Goal: Find specific page/section: Find specific page/section

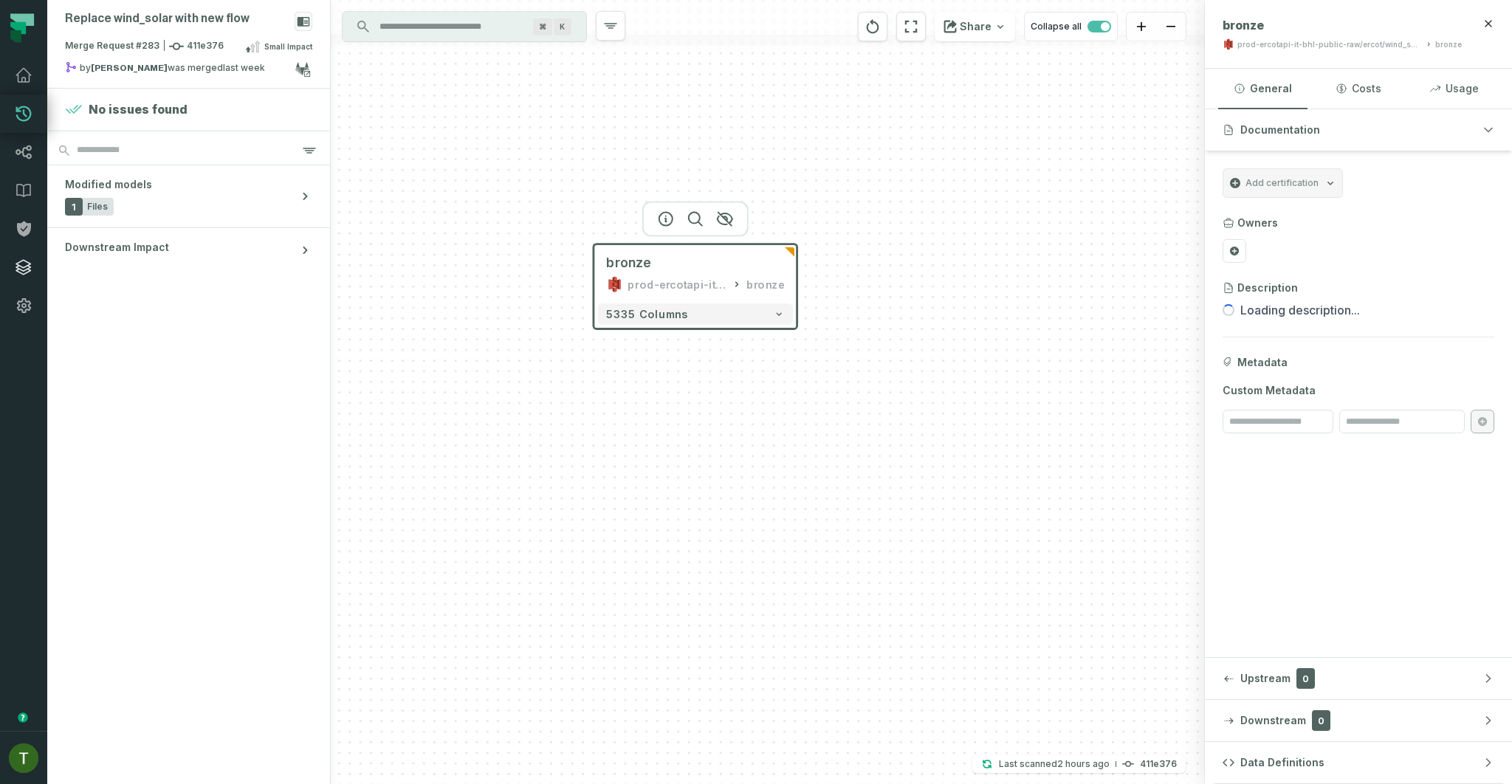
click at [21, 258] on link "Integrations" at bounding box center [23, 267] width 47 height 39
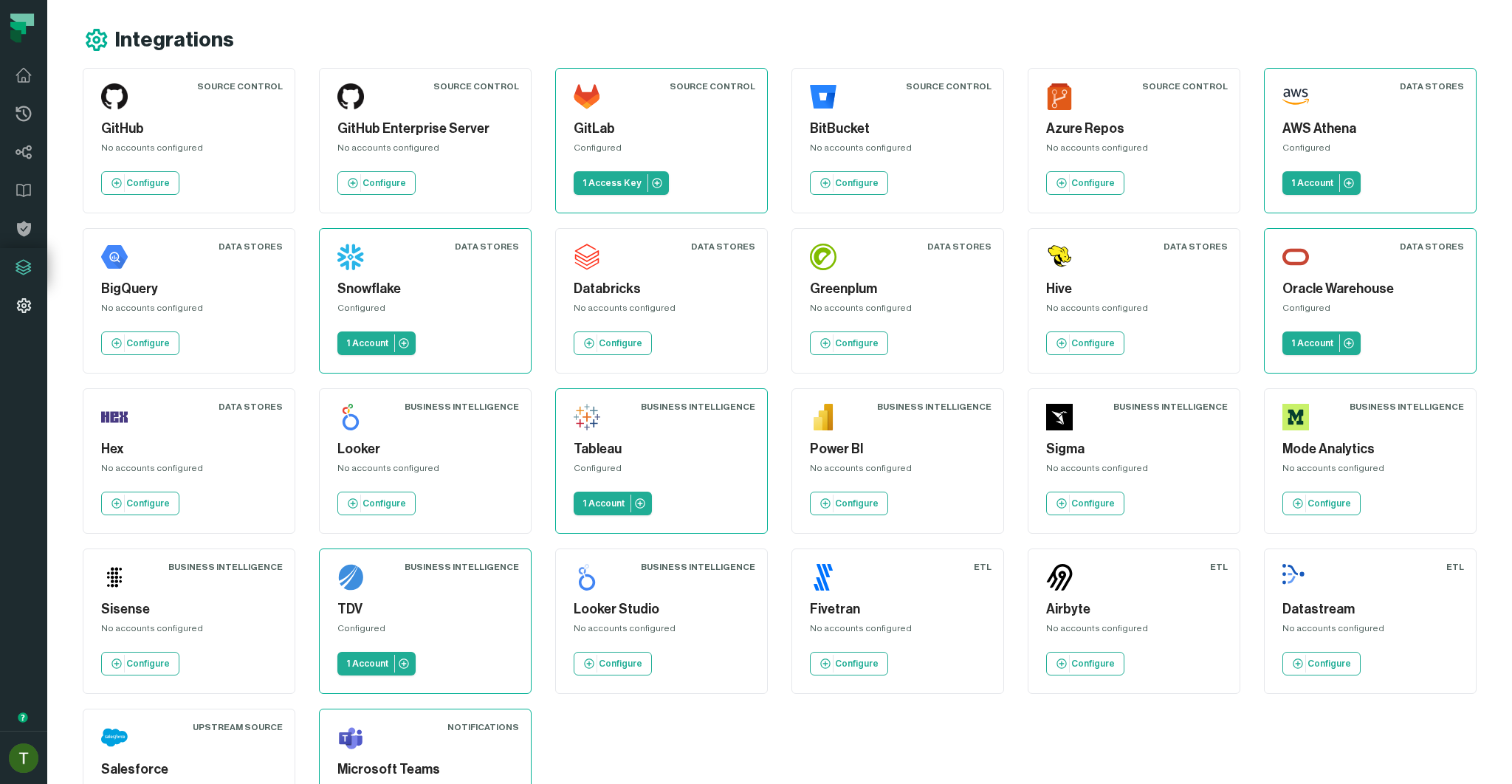
click at [17, 290] on link "Settings" at bounding box center [23, 306] width 47 height 39
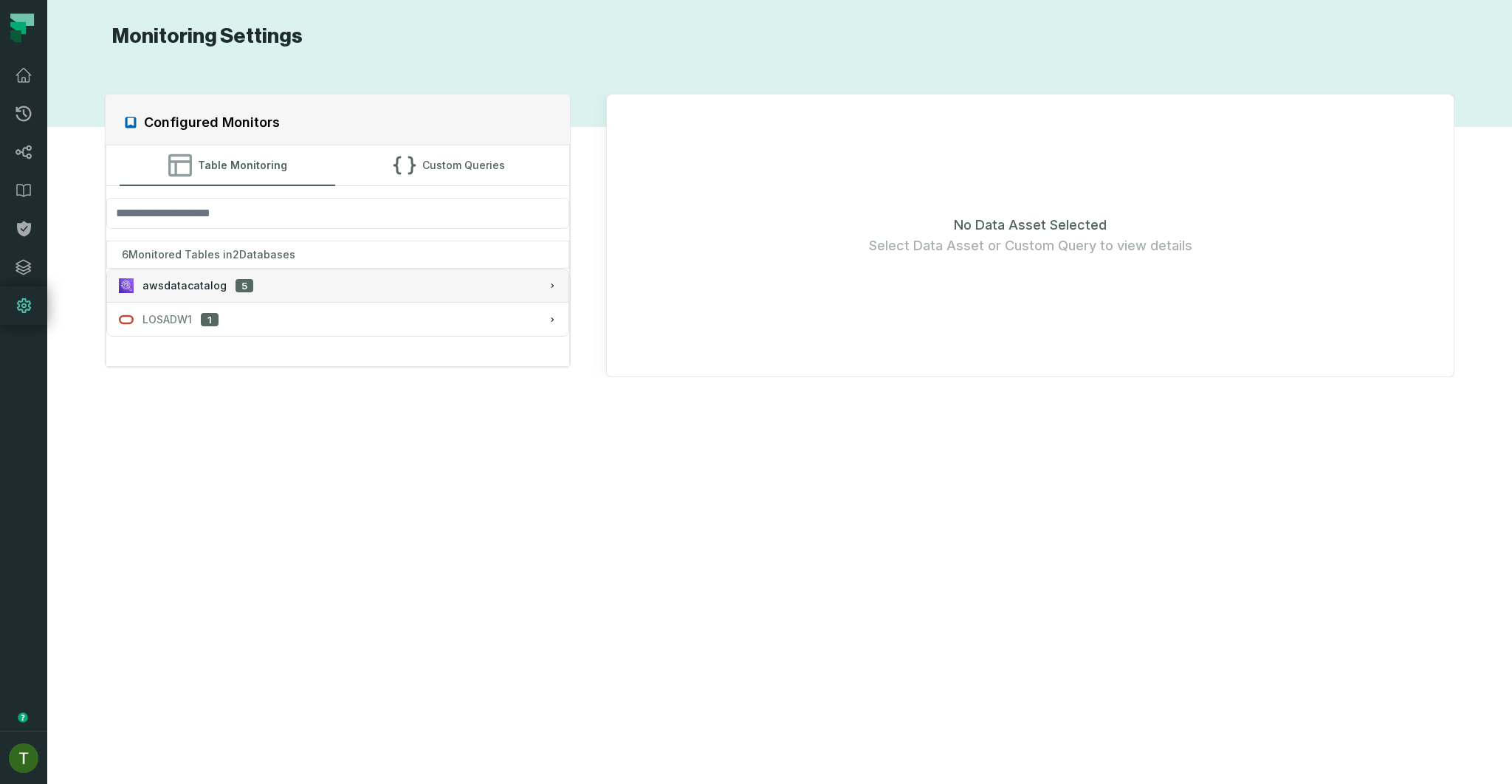
click at [251, 281] on div "awsdatacatalog 5" at bounding box center [337, 286] width 438 height 15
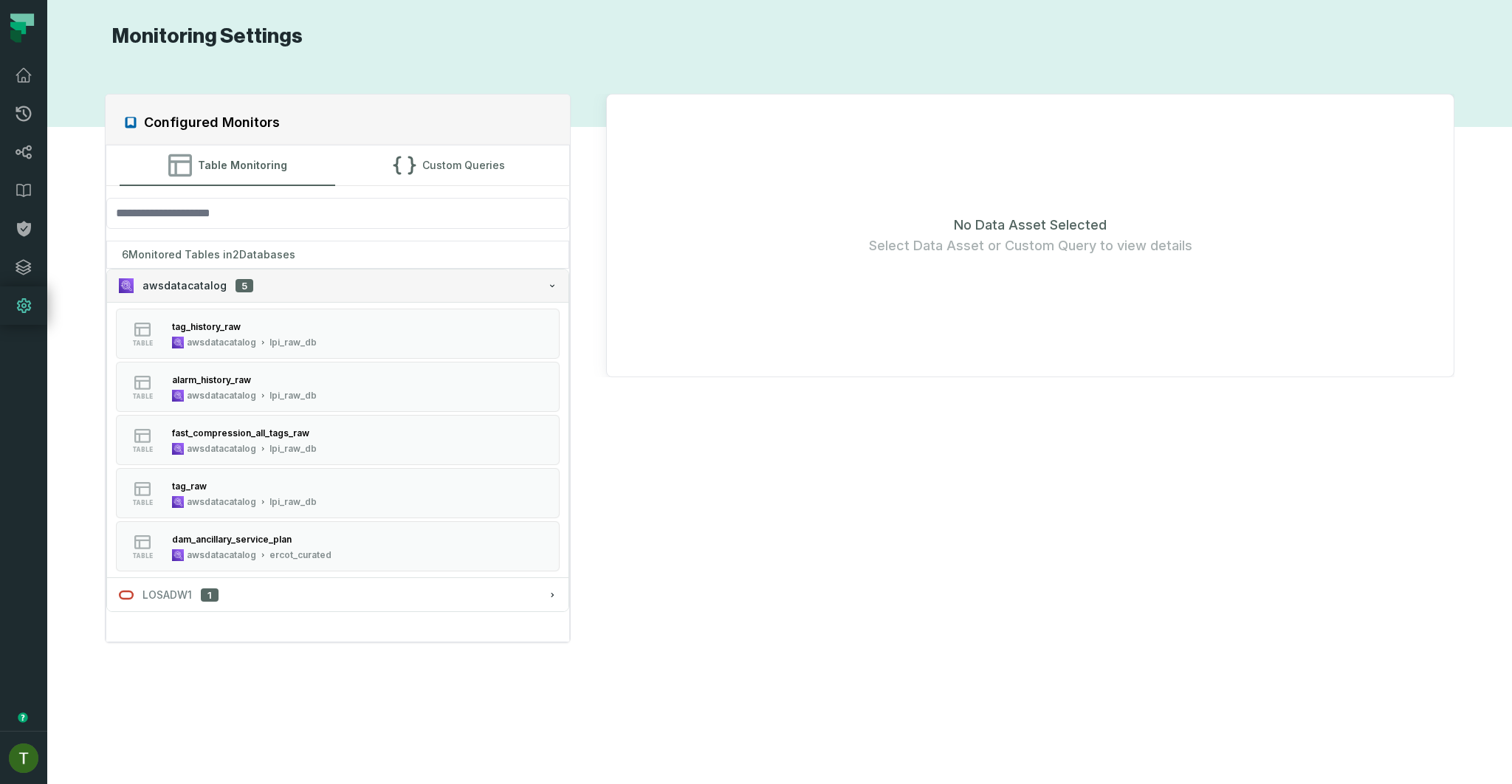
click at [252, 296] on button "awsdatacatalog 5" at bounding box center [338, 285] width 461 height 32
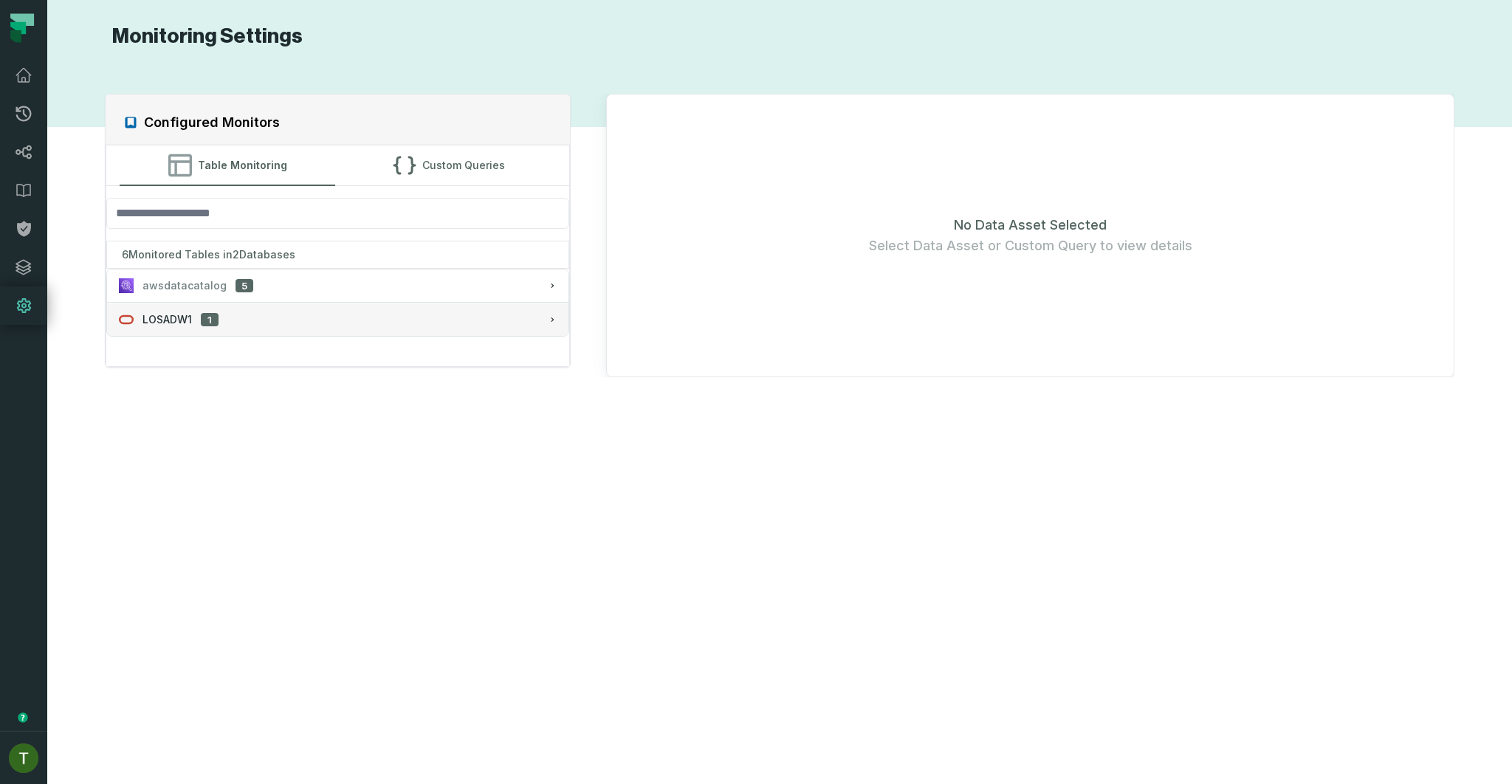
click at [235, 333] on button "LOSADW1 1" at bounding box center [338, 319] width 461 height 32
click at [229, 321] on div "LOSADW1 1" at bounding box center [337, 319] width 438 height 15
click at [239, 295] on button "awsdatacatalog 5" at bounding box center [338, 285] width 461 height 32
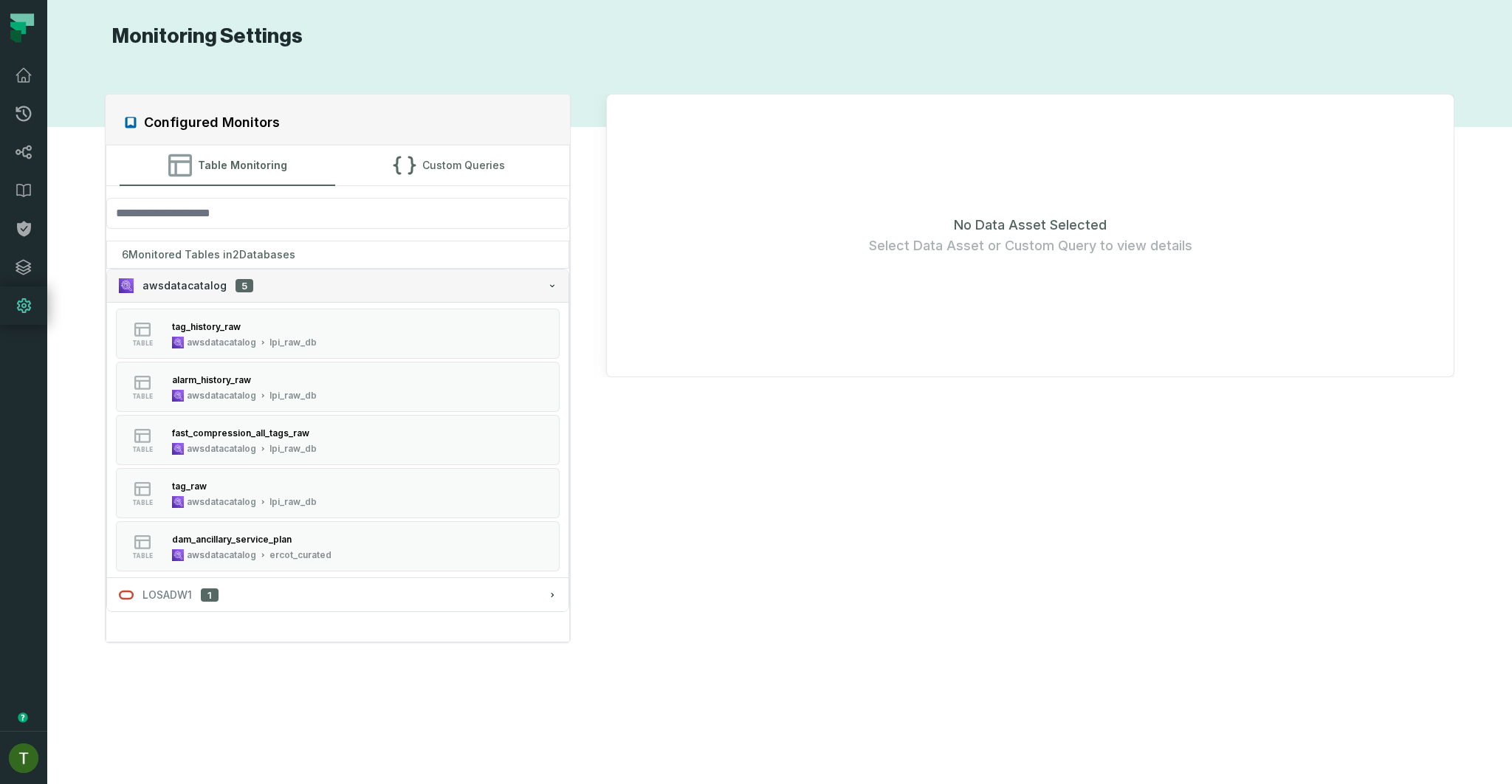
click at [243, 286] on span "5" at bounding box center [243, 286] width 17 height 14
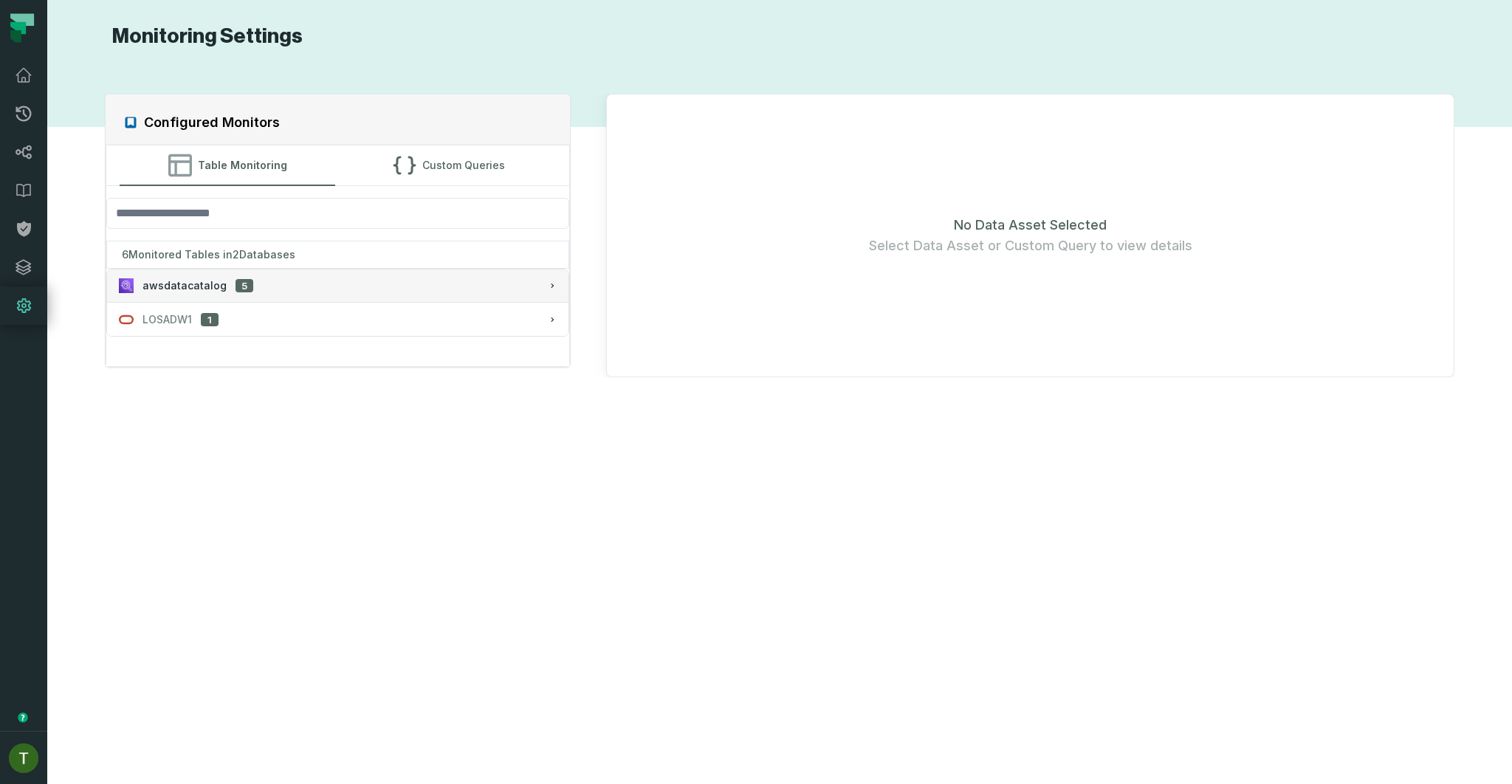
click at [245, 285] on span "5" at bounding box center [243, 286] width 17 height 14
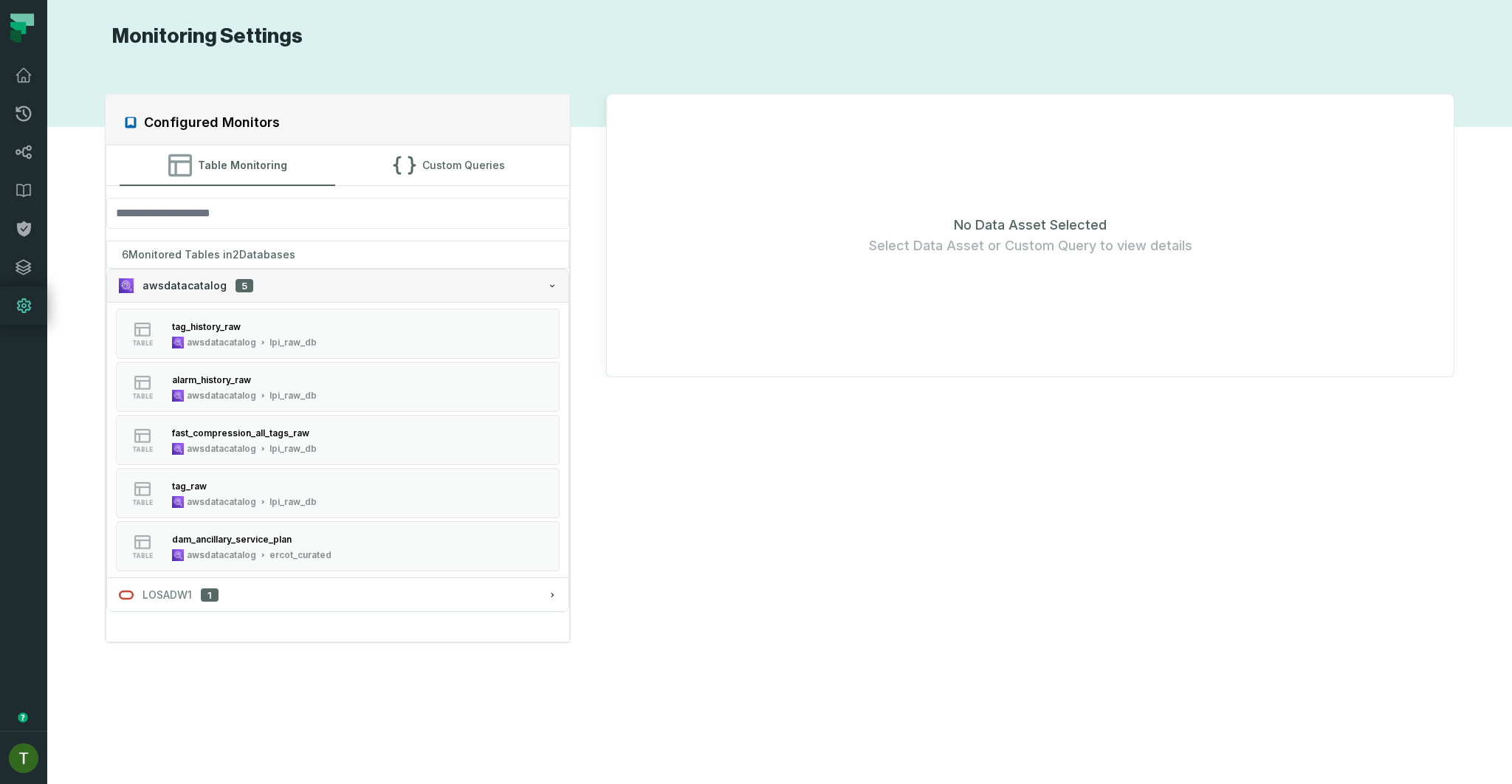
click at [341, 294] on button "awsdatacatalog 5" at bounding box center [338, 285] width 461 height 32
click at [281, 294] on button "awsdatacatalog 5" at bounding box center [338, 285] width 461 height 32
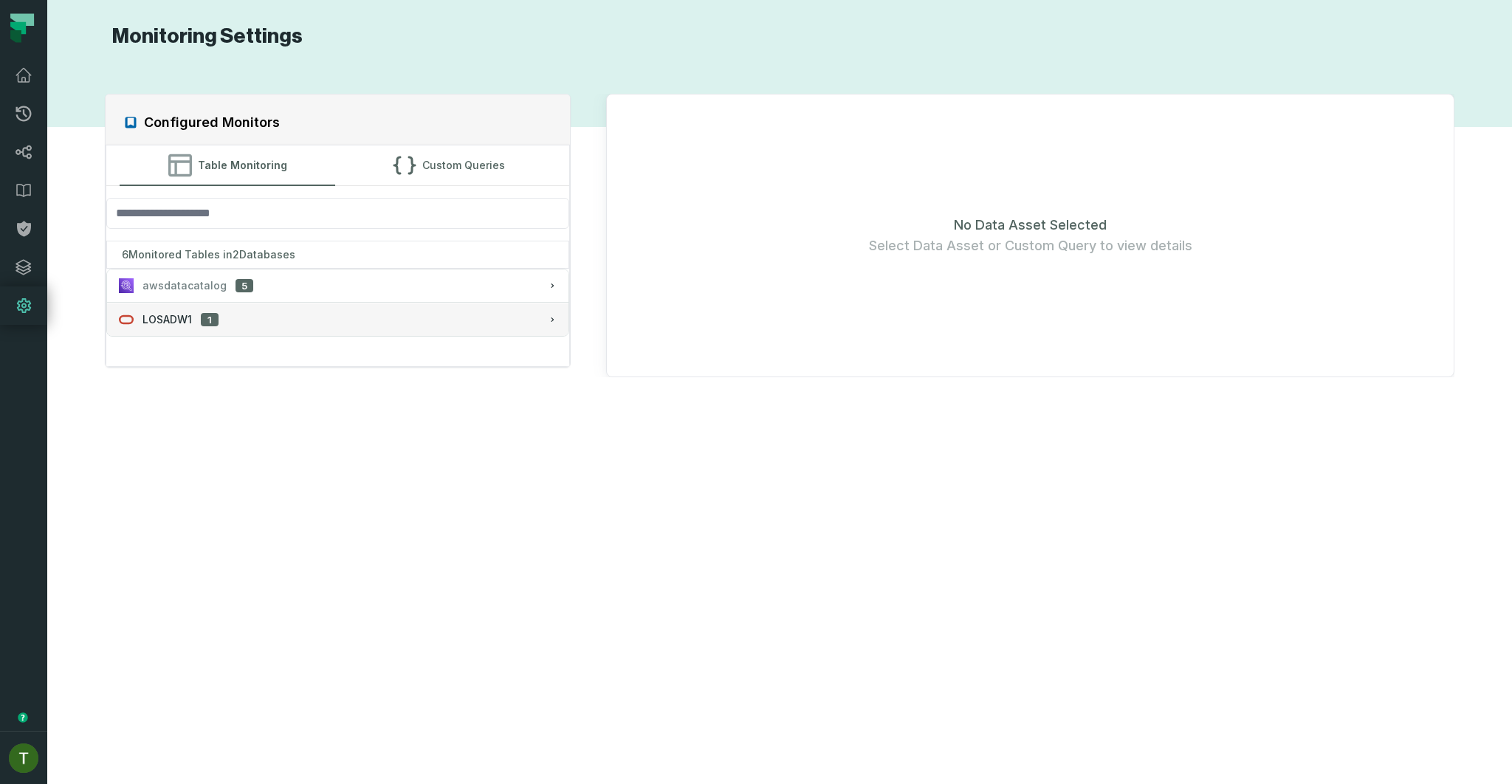
click at [262, 328] on button "LOSADW1 1" at bounding box center [338, 319] width 461 height 32
click at [269, 323] on div "LOSADW1 1" at bounding box center [337, 319] width 438 height 15
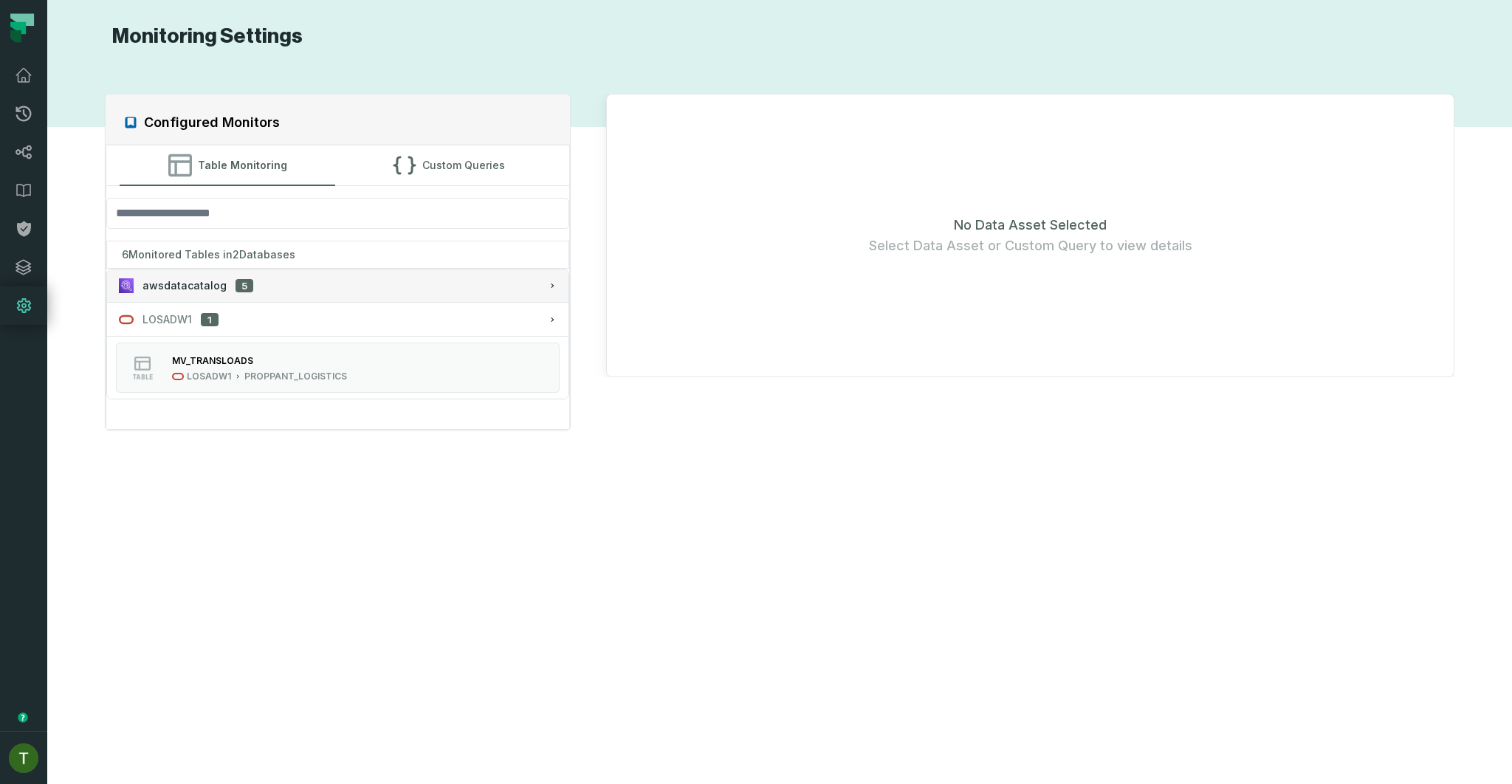
click at [293, 282] on div "awsdatacatalog 5" at bounding box center [337, 286] width 438 height 15
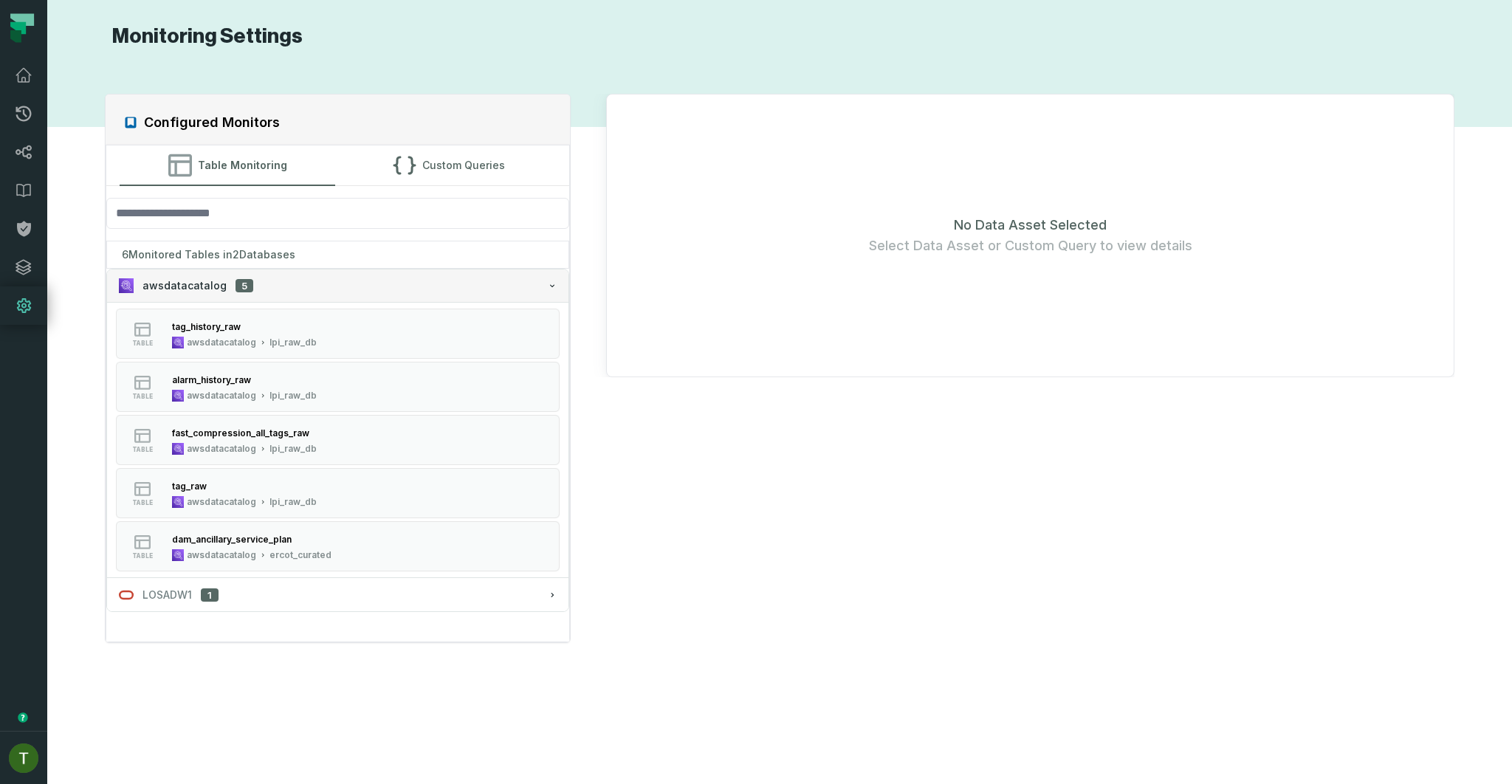
click at [276, 288] on div "awsdatacatalog 5" at bounding box center [337, 286] width 438 height 15
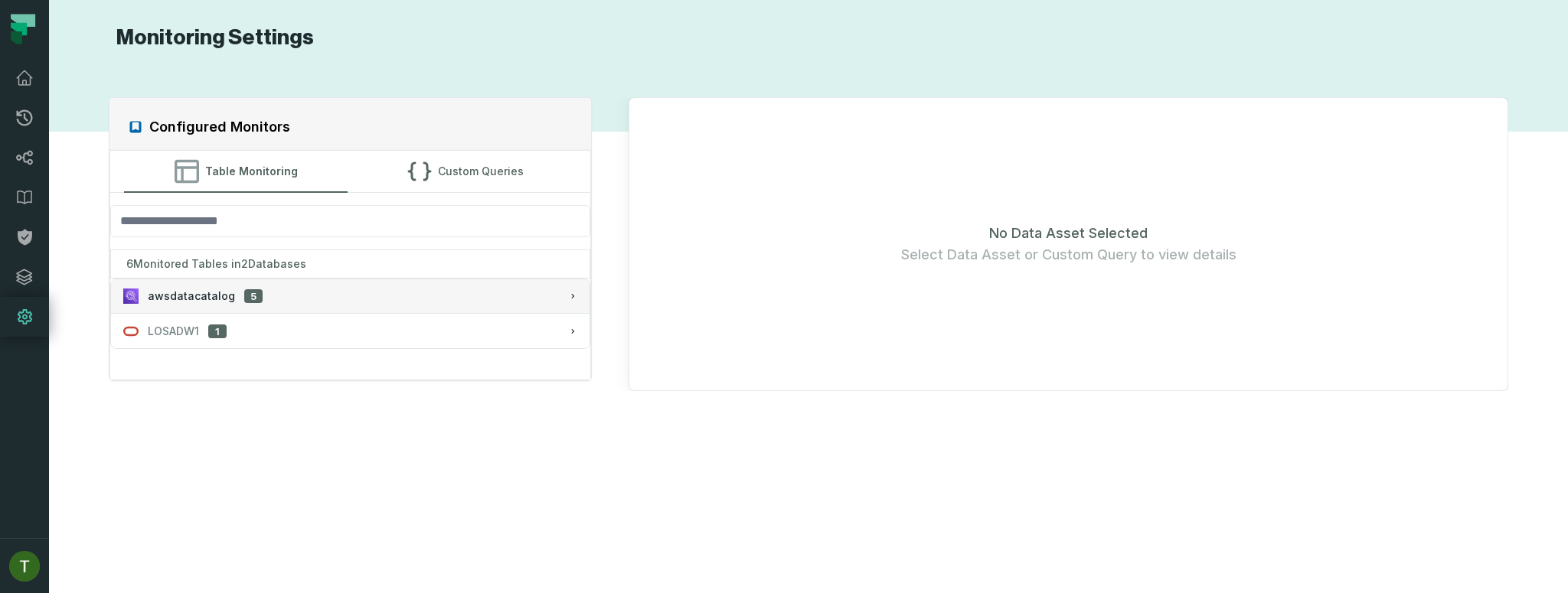
click at [285, 291] on div "awsdatacatalog 5" at bounding box center [349, 296] width 454 height 15
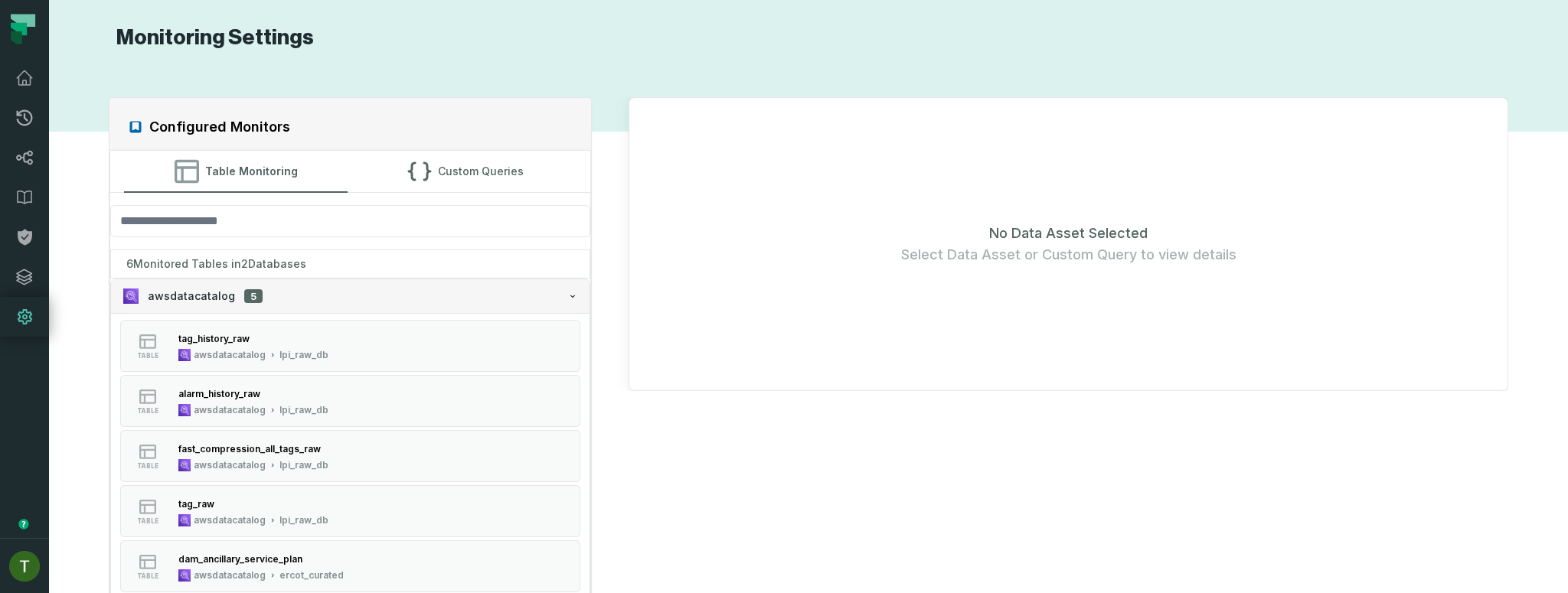
click at [213, 292] on span "awsdatacatalog" at bounding box center [191, 296] width 88 height 15
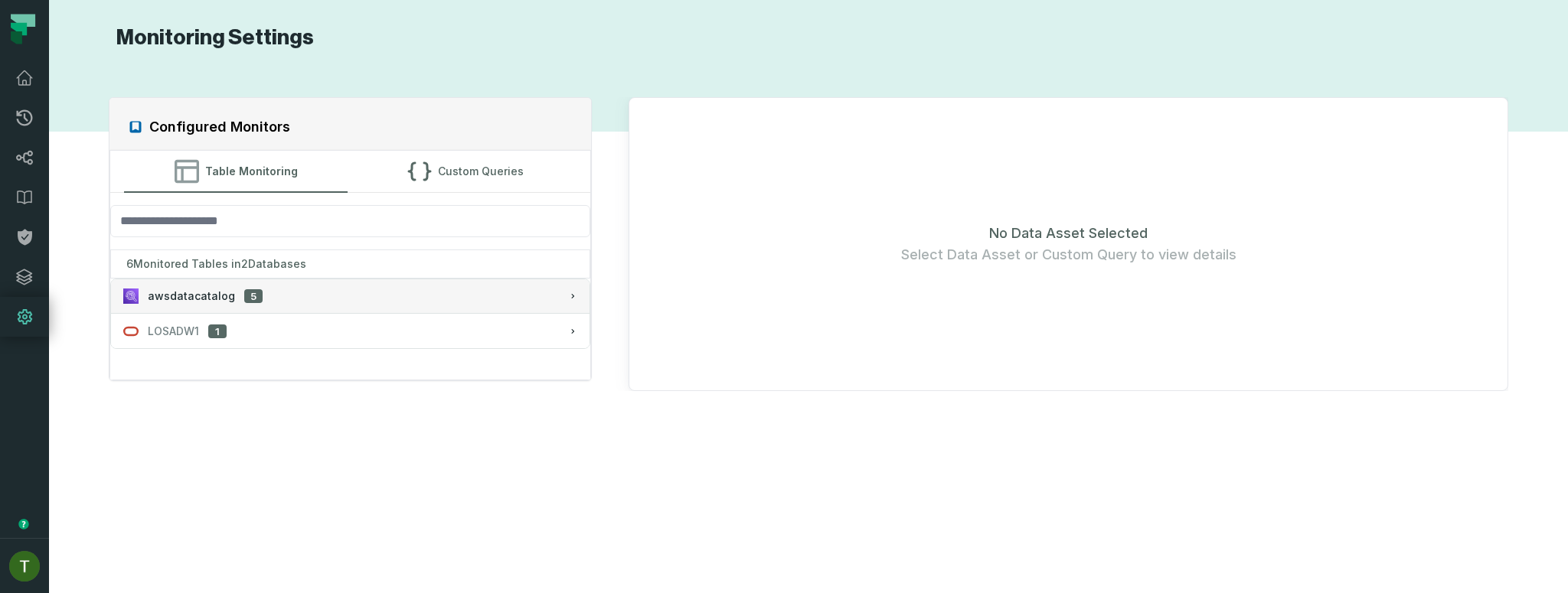
click at [211, 297] on span "awsdatacatalog" at bounding box center [191, 296] width 88 height 15
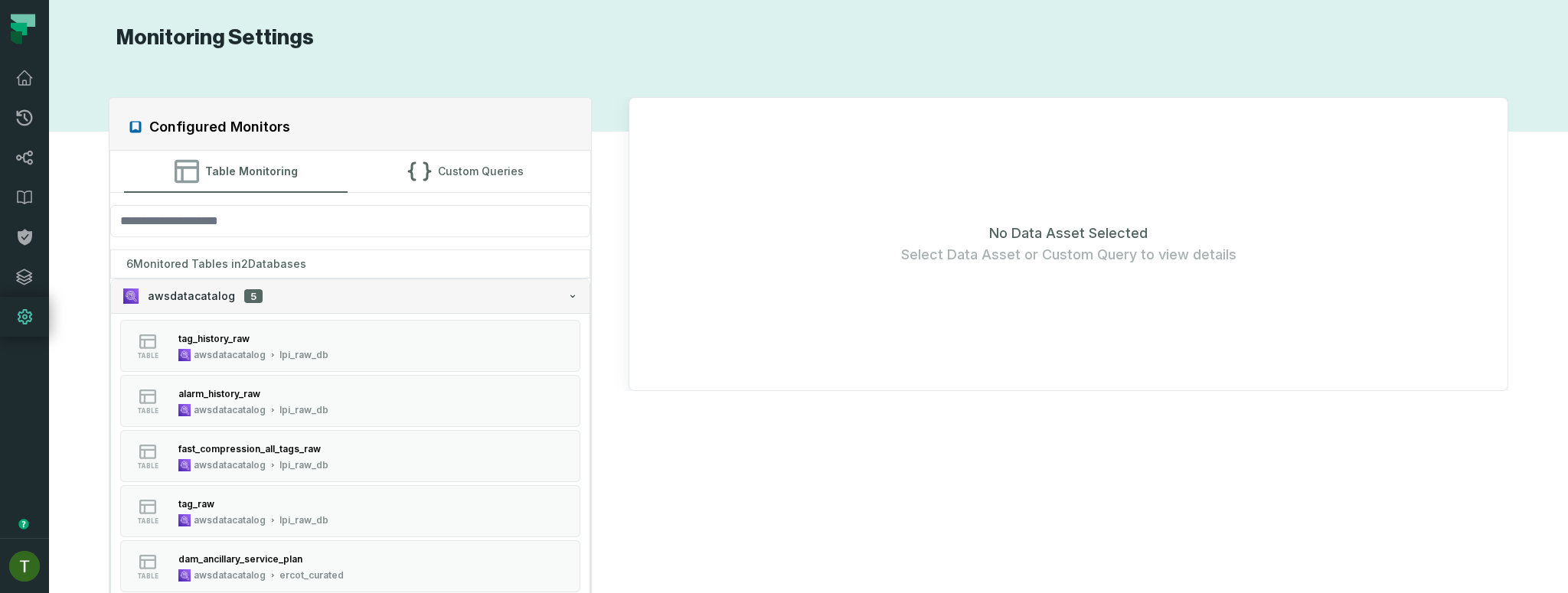
click at [211, 297] on span "awsdatacatalog" at bounding box center [191, 296] width 88 height 15
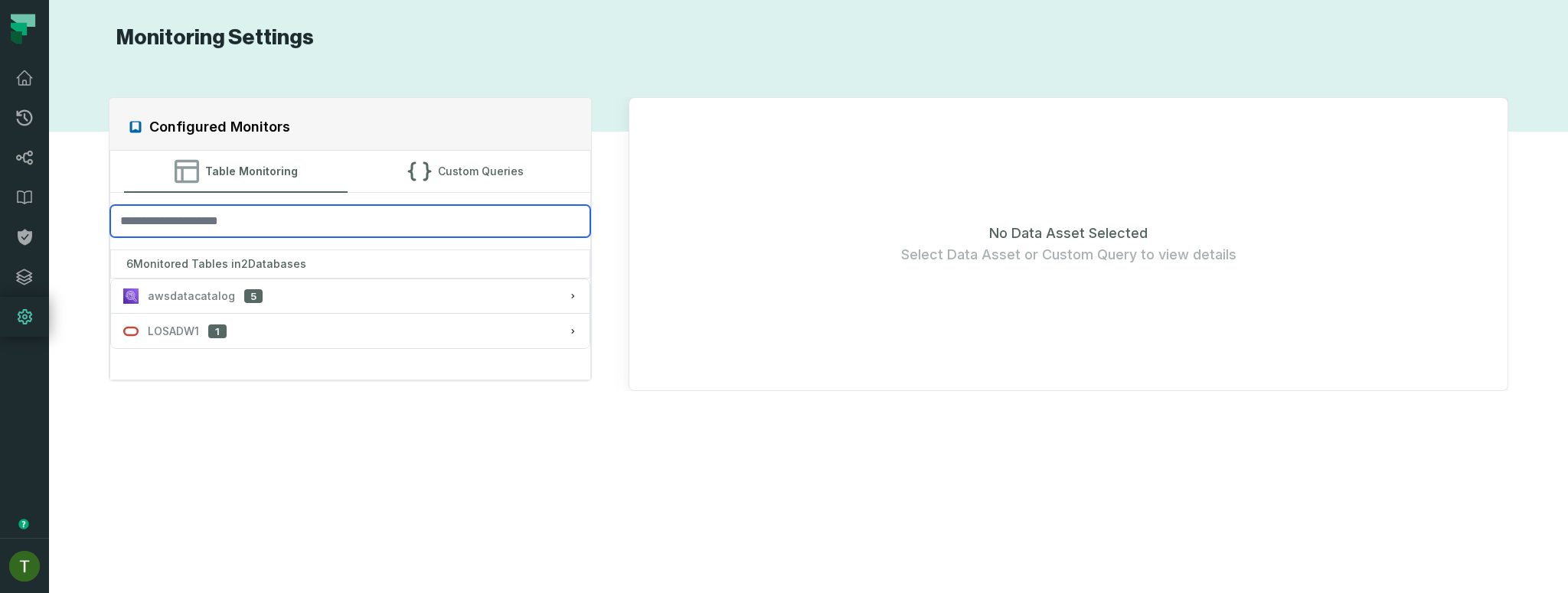
click at [246, 235] on input "search" at bounding box center [350, 221] width 480 height 32
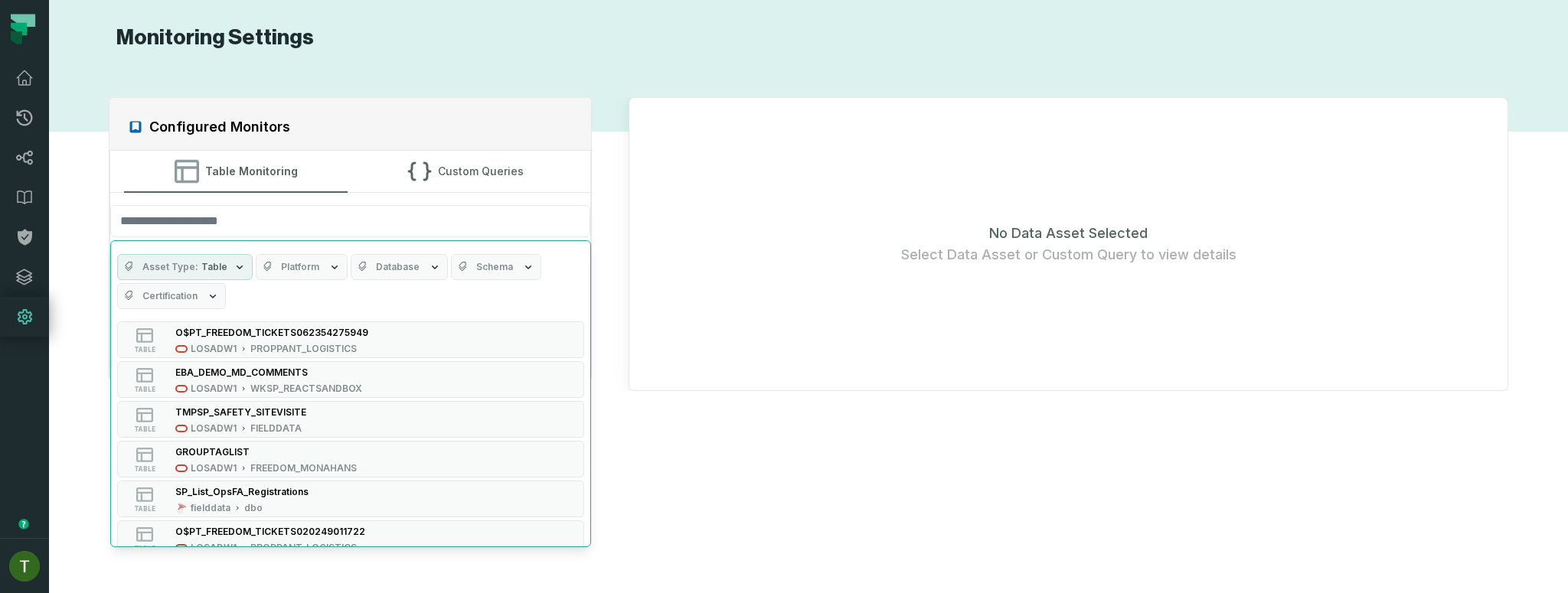
click at [328, 269] on icon "button" at bounding box center [334, 267] width 12 height 12
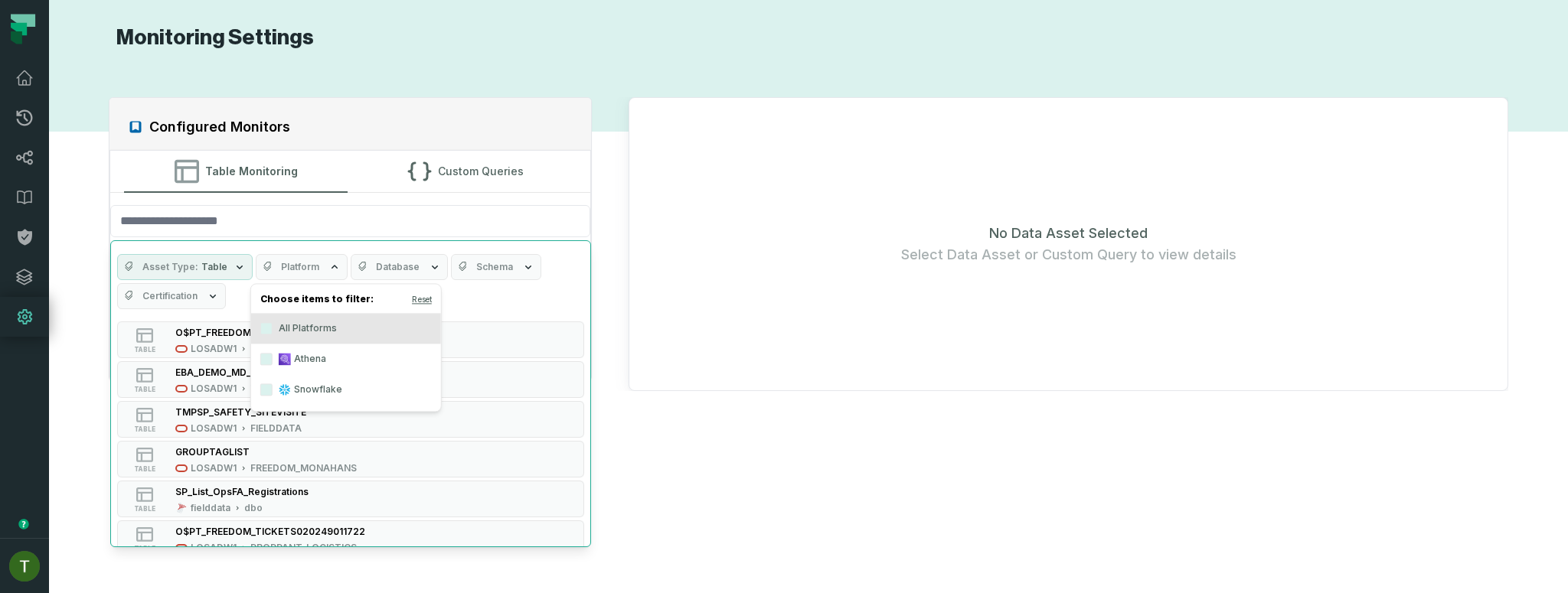
click at [396, 282] on div "Asset Type Table Platform Database Schema Certification" at bounding box center [350, 278] width 479 height 61
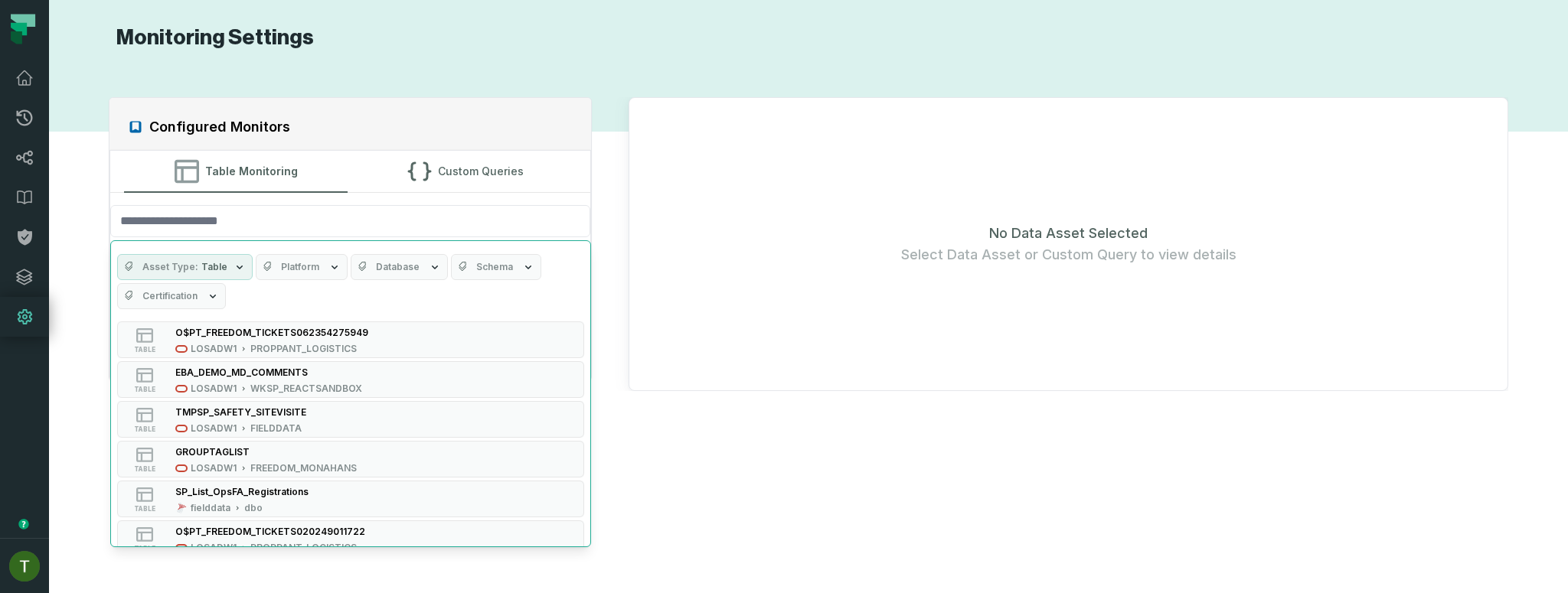
click at [398, 281] on div "Asset Type Table Platform Database Schema Certification" at bounding box center [350, 278] width 479 height 61
click at [398, 275] on button "Database" at bounding box center [399, 267] width 97 height 26
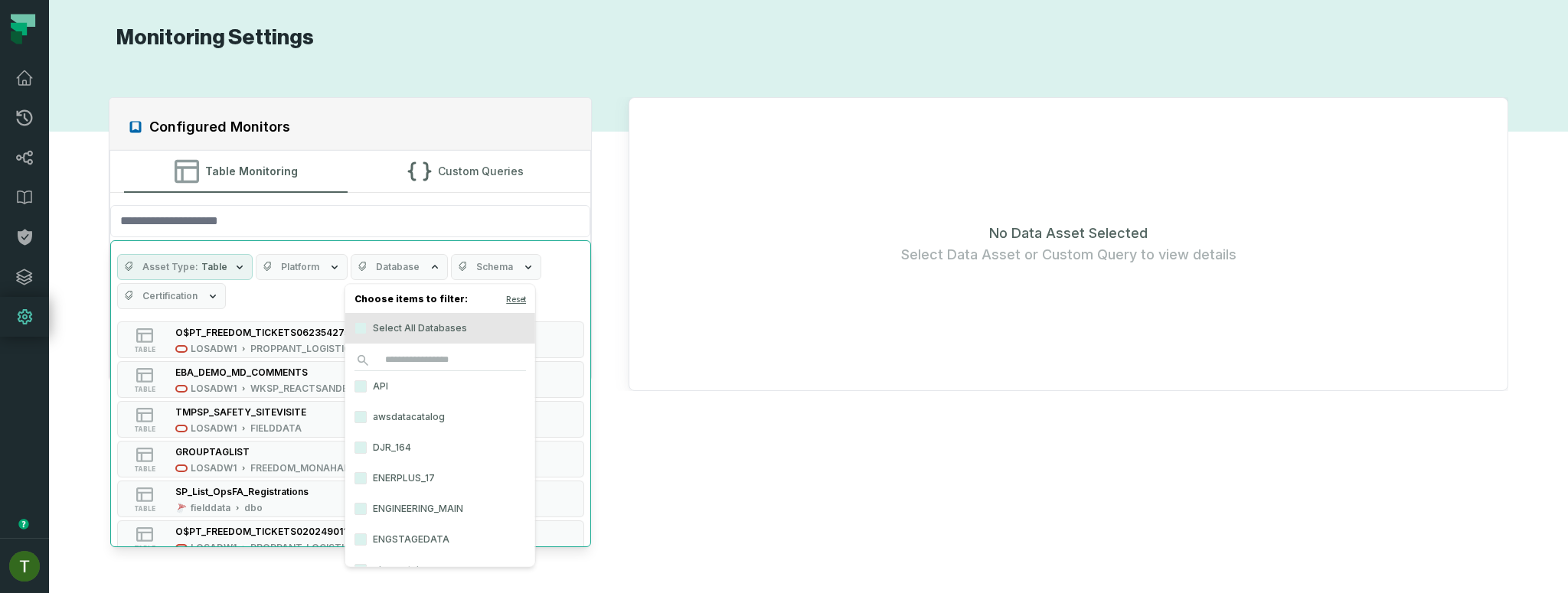
drag, startPoint x: 400, startPoint y: 275, endPoint x: 352, endPoint y: 267, distance: 48.7
click at [399, 275] on button "Database" at bounding box center [399, 267] width 97 height 26
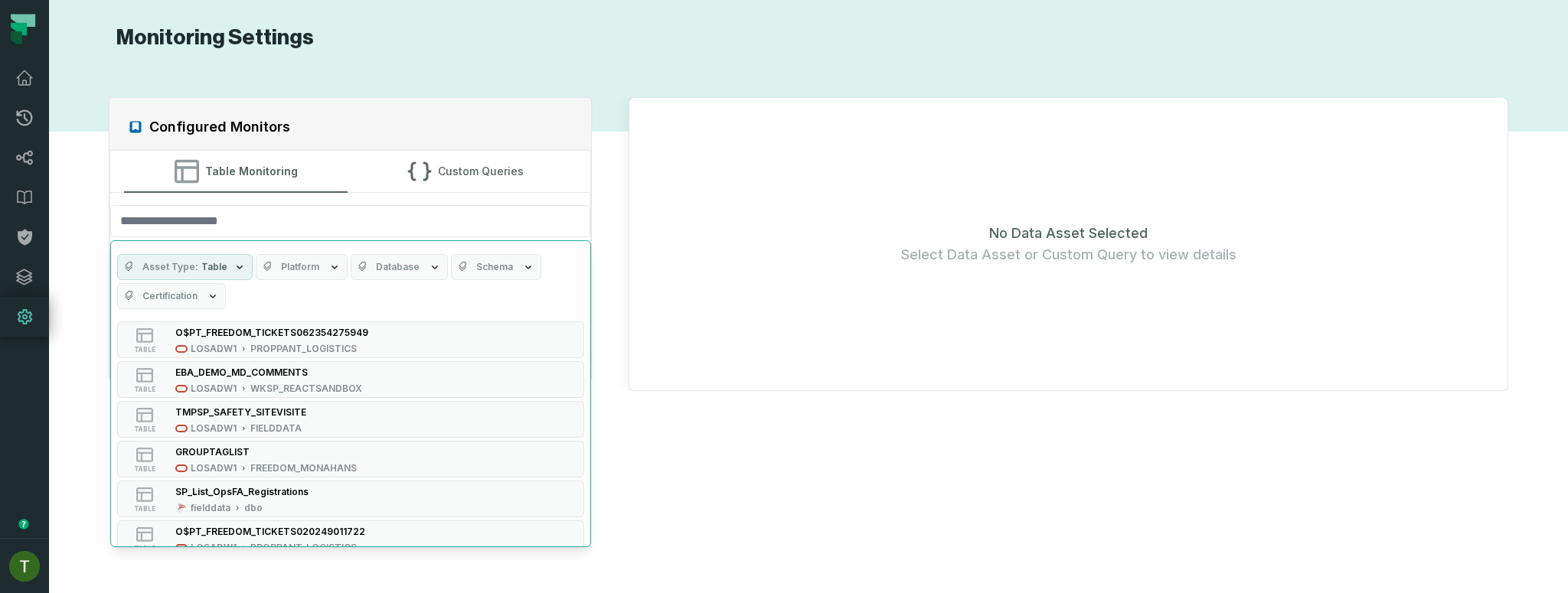
click at [314, 270] on button "Platform" at bounding box center [302, 267] width 91 height 26
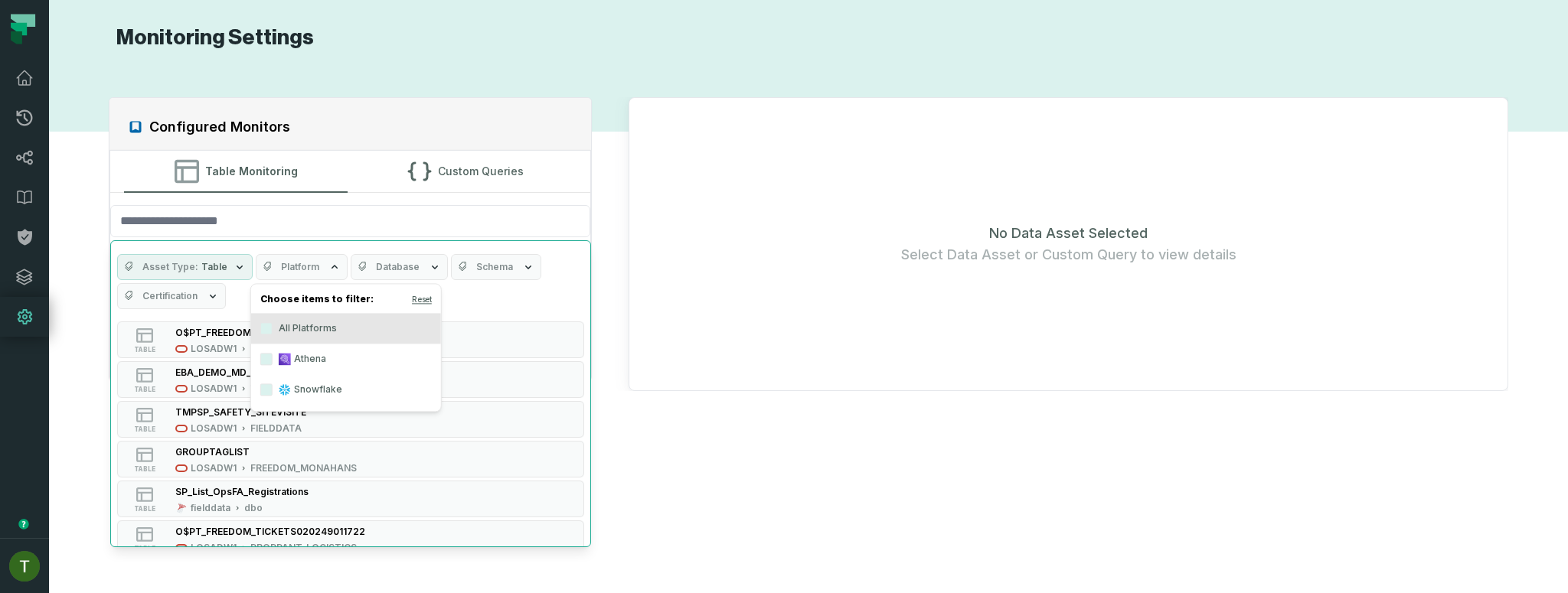
click at [318, 268] on button "Platform" at bounding box center [302, 267] width 91 height 26
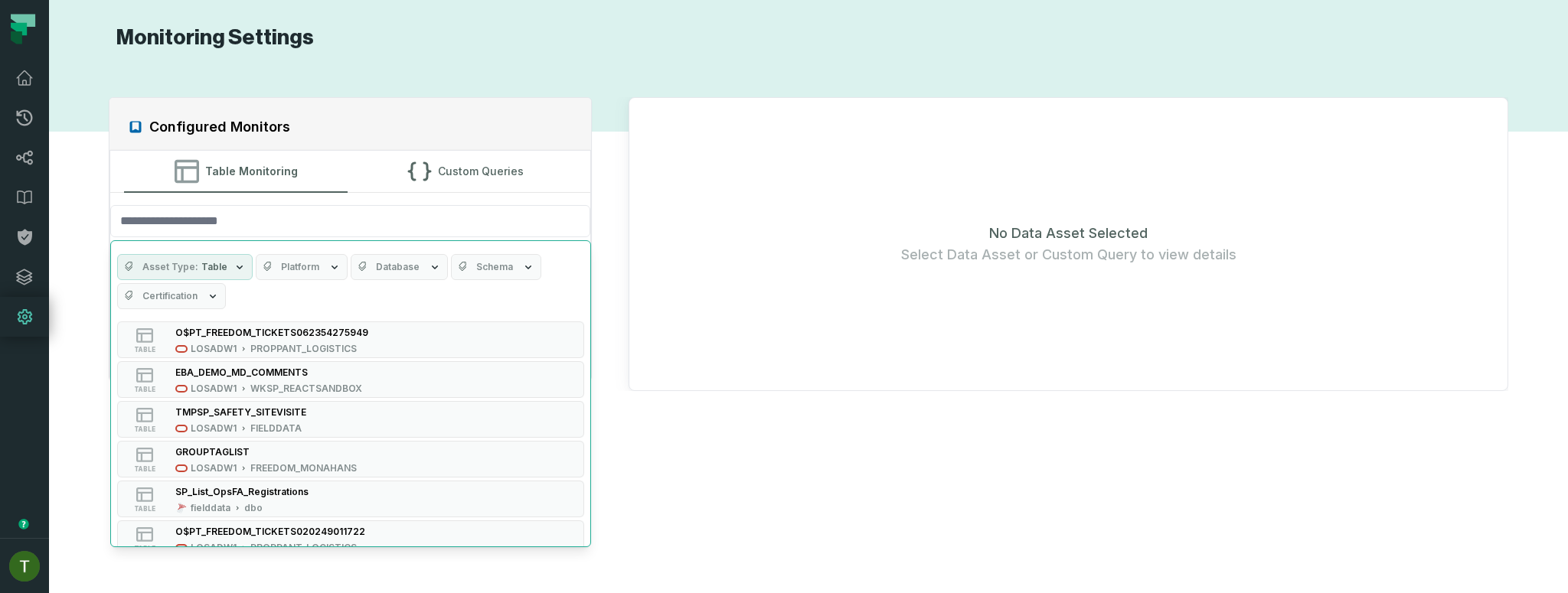
click at [581, 306] on div "Asset Type Table Platform Database Schema Certification" at bounding box center [350, 278] width 479 height 61
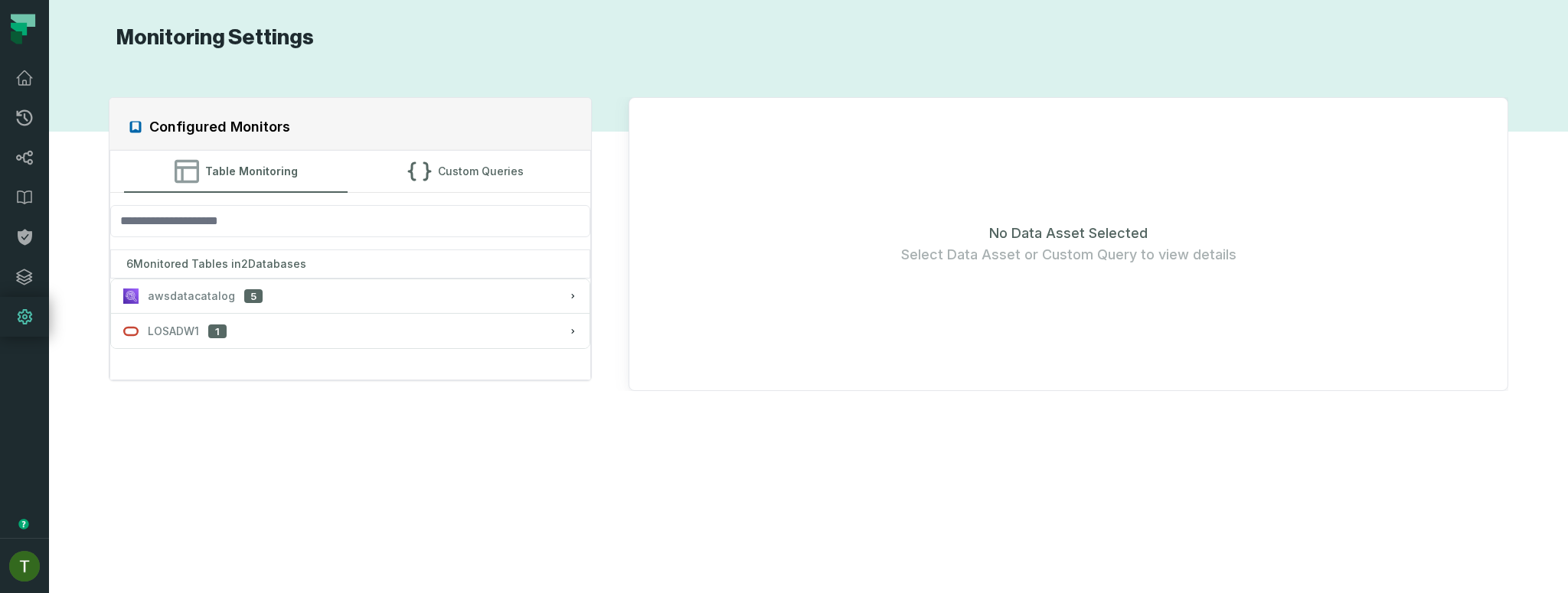
click at [619, 318] on div "No Data Asset Selected Select Data Asset or Custom Query to view details" at bounding box center [1059, 244] width 897 height 294
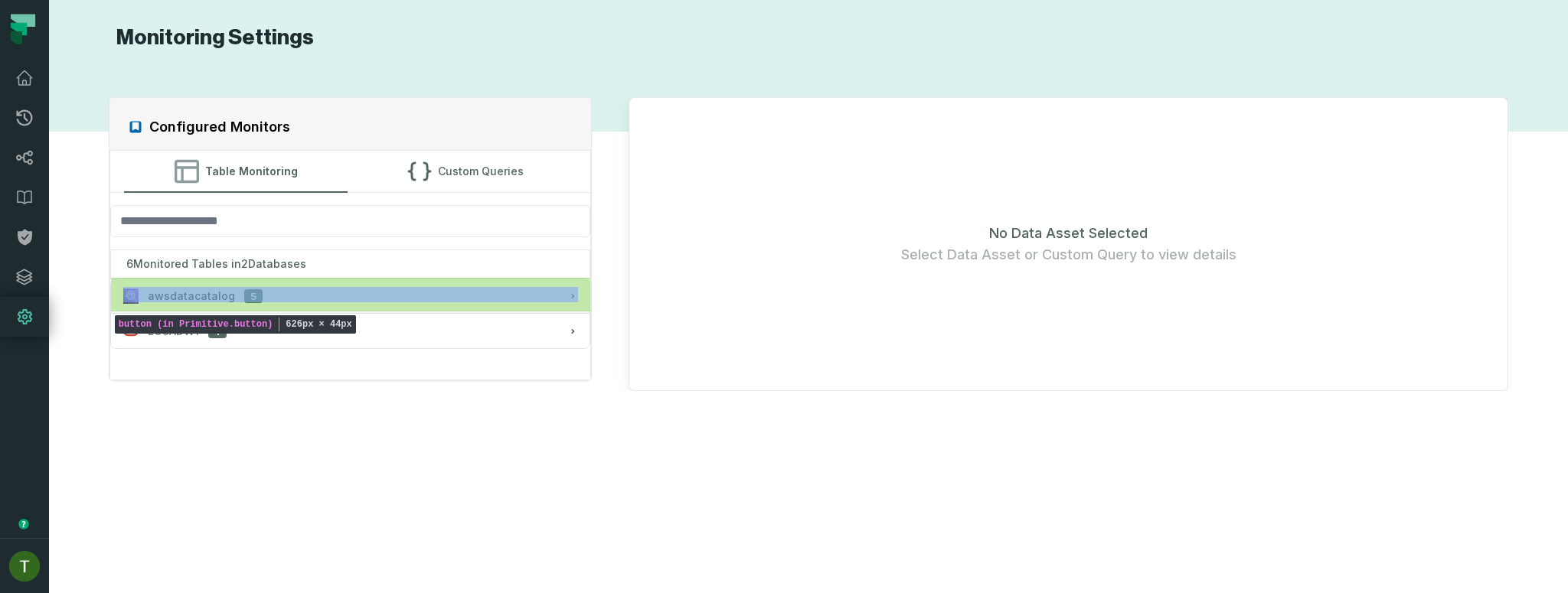
click at [297, 306] on button "awsdatacatalog 5" at bounding box center [350, 295] width 478 height 33
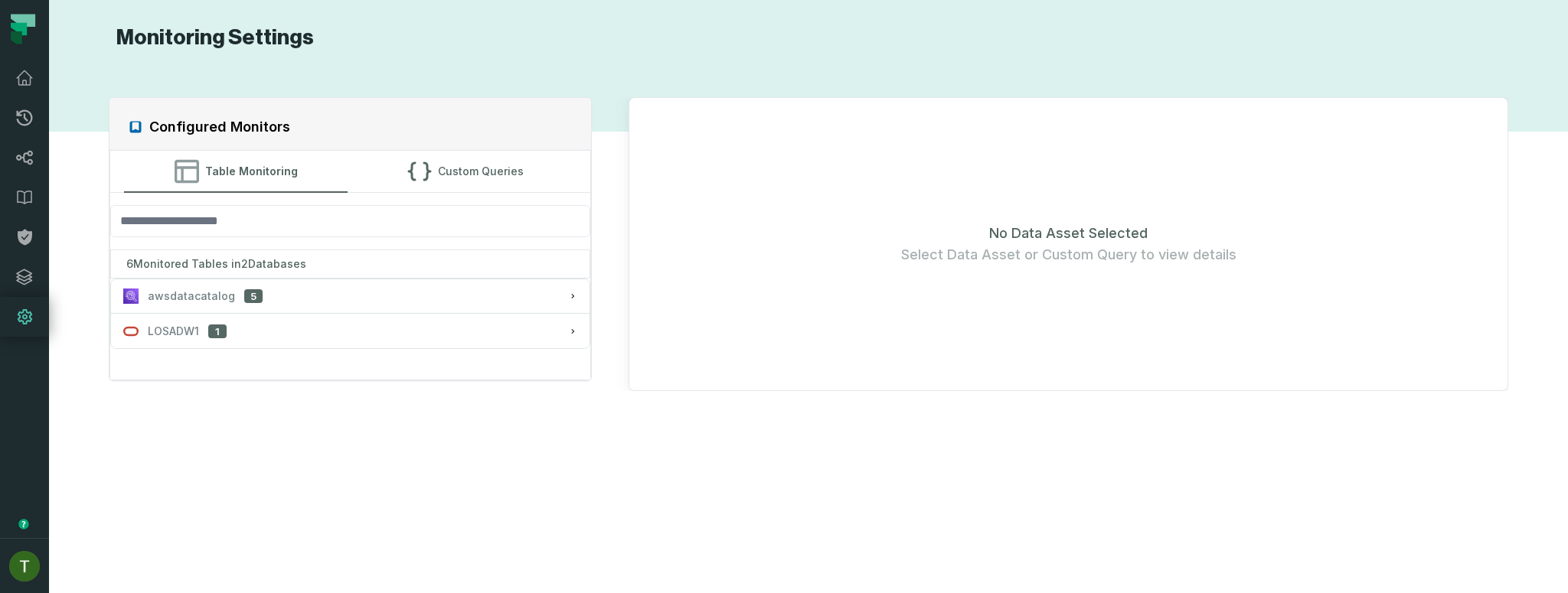
click at [307, 522] on div "Configured Monitors Table Monitoring Custom Queries 6 Monitored Tables in 2 Dat…" at bounding box center [808, 322] width 1488 height 505
click at [266, 297] on div "awsdatacatalog 5" at bounding box center [349, 296] width 454 height 15
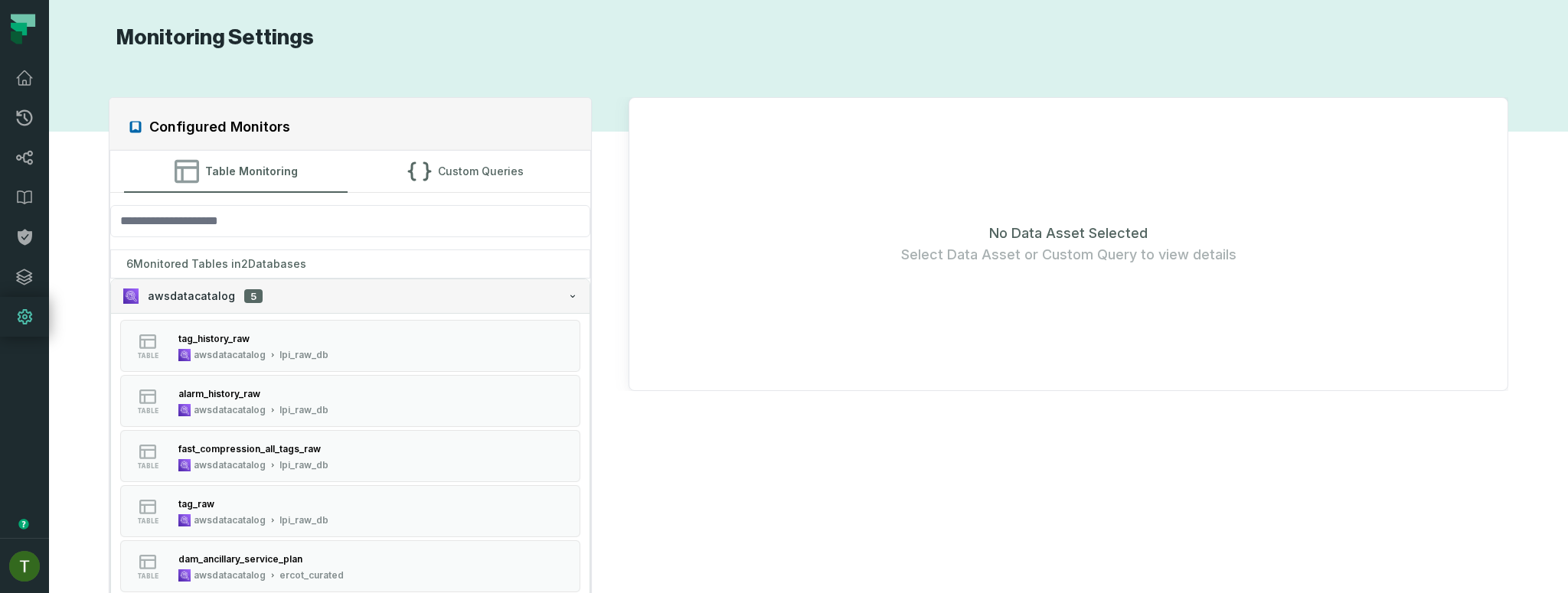
click at [267, 295] on div "awsdatacatalog 5" at bounding box center [349, 296] width 454 height 15
click at [268, 293] on div "awsdatacatalog 5" at bounding box center [349, 296] width 454 height 15
click at [307, 288] on div "awsdatacatalog 5" at bounding box center [349, 296] width 454 height 15
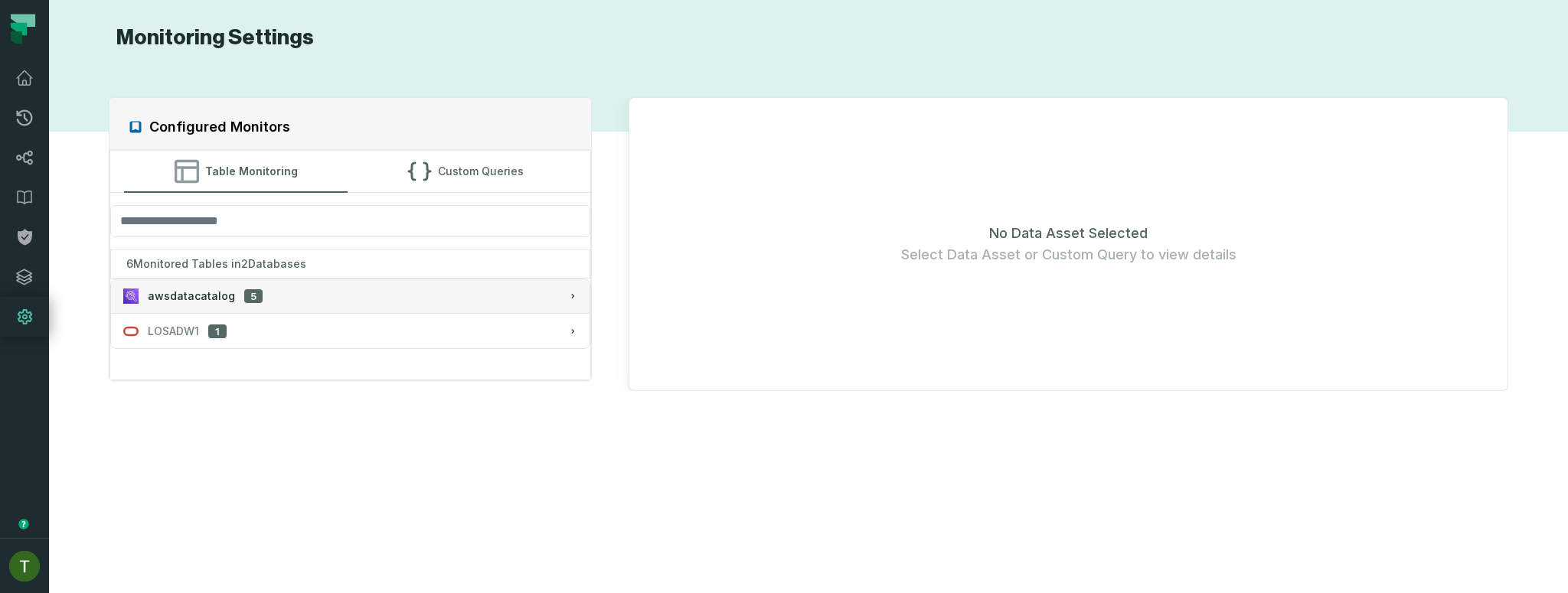
click at [278, 286] on button "awsdatacatalog 5" at bounding box center [350, 295] width 478 height 33
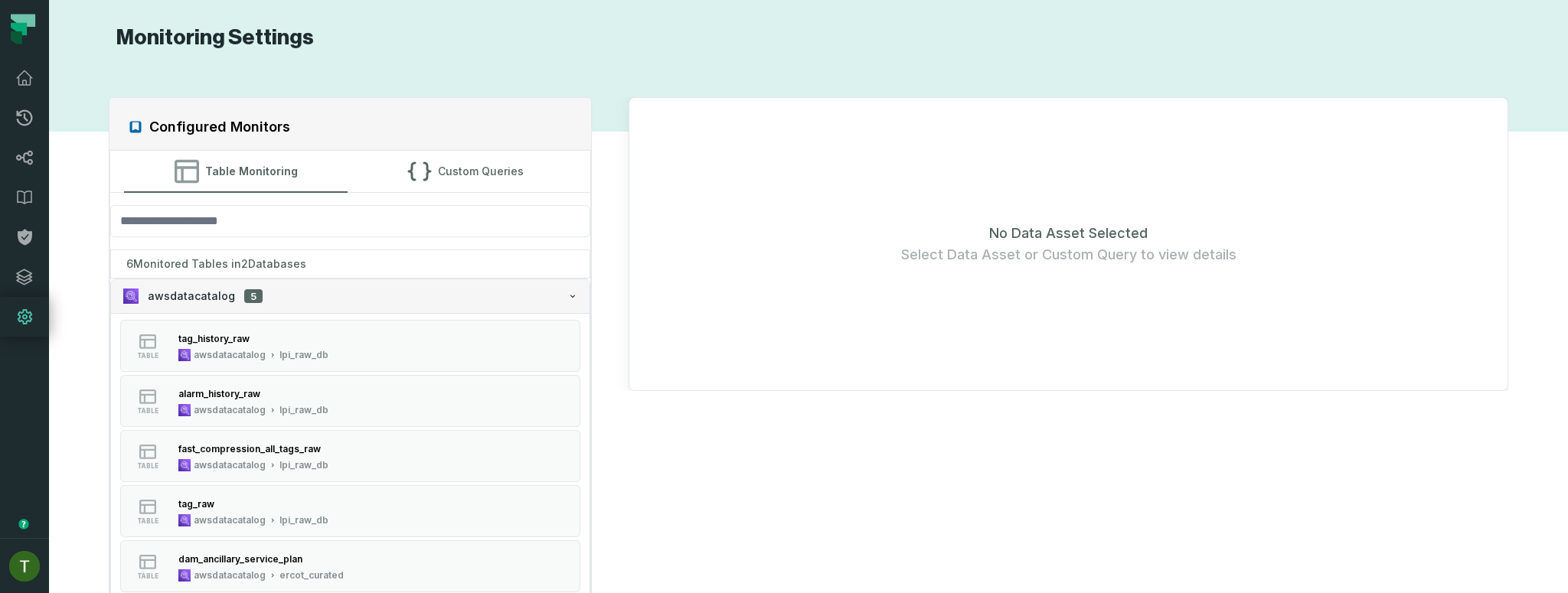
click at [279, 288] on div "awsdatacatalog 5" at bounding box center [349, 296] width 454 height 15
click at [279, 267] on div "6 Monitored Tables in 2 Databases" at bounding box center [350, 264] width 480 height 30
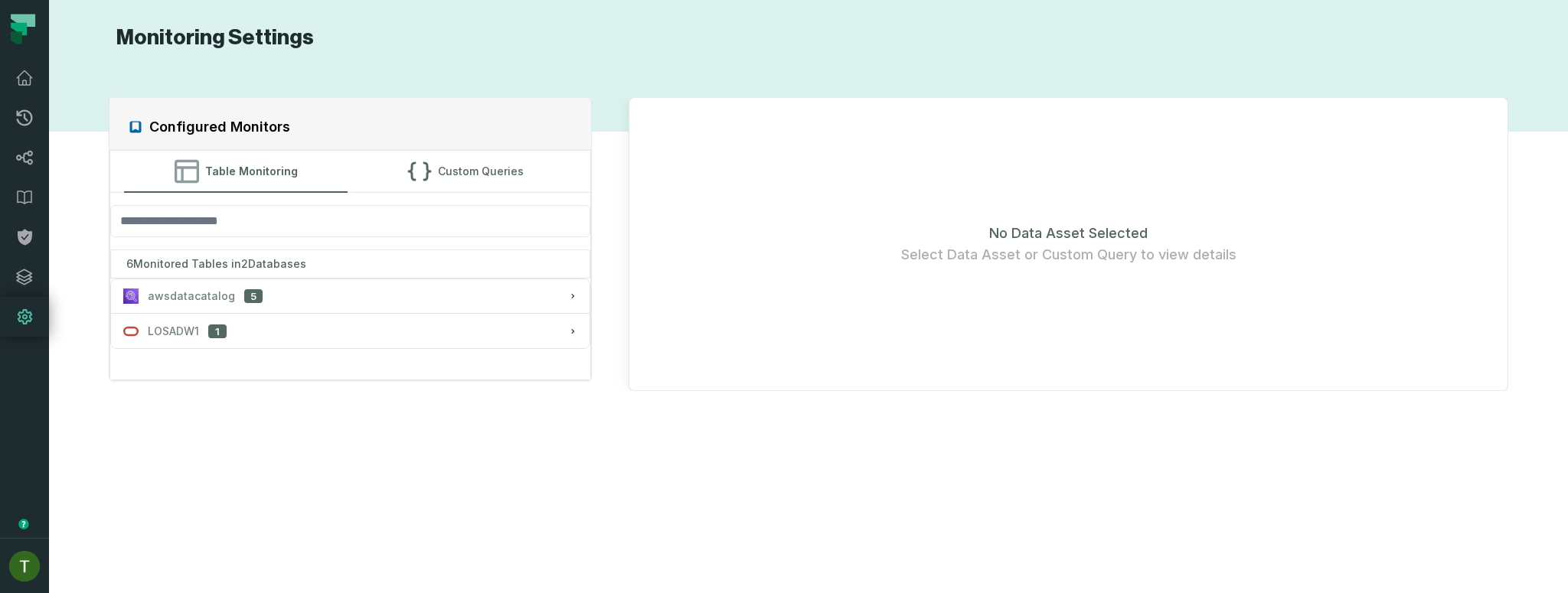
click at [279, 267] on div "6 Monitored Tables in 2 Databases" at bounding box center [350, 264] width 480 height 30
click at [288, 298] on div "awsdatacatalog 5" at bounding box center [349, 296] width 454 height 15
